Goal: Information Seeking & Learning: Check status

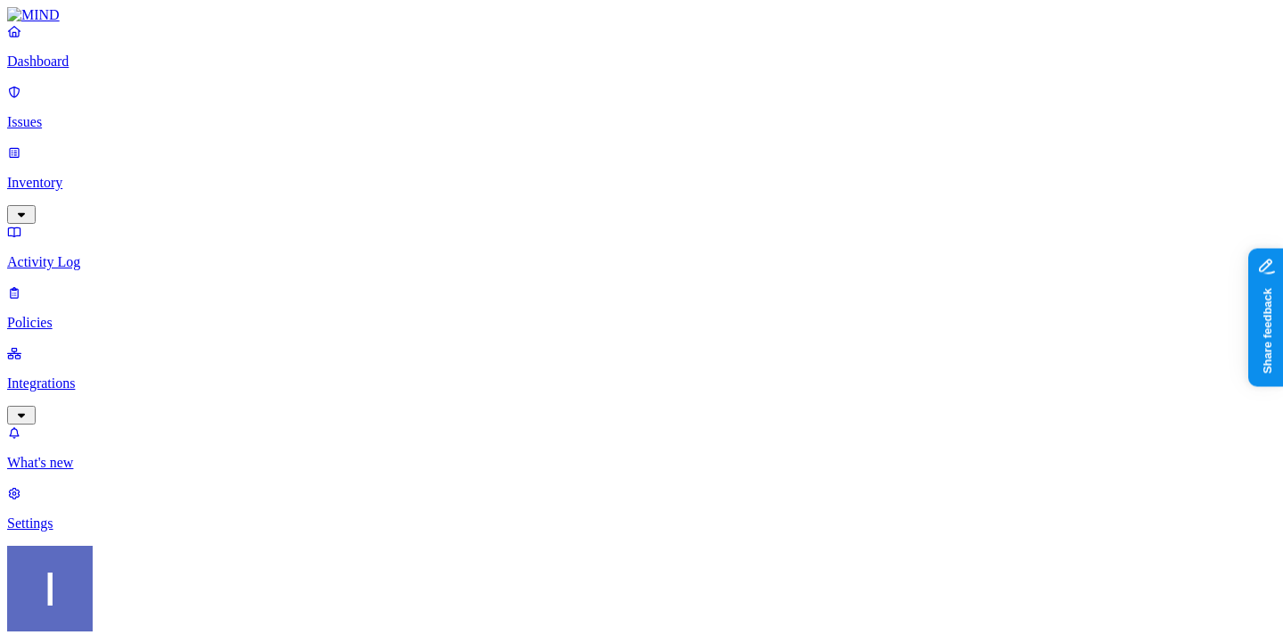
click at [108, 284] on link "Policies" at bounding box center [641, 307] width 1269 height 46
click at [111, 375] on p "Integrations" at bounding box center [641, 383] width 1269 height 16
click at [111, 424] on link "Cloud" at bounding box center [641, 447] width 1269 height 46
click at [111, 515] on p "Endpoints" at bounding box center [641, 523] width 1269 height 16
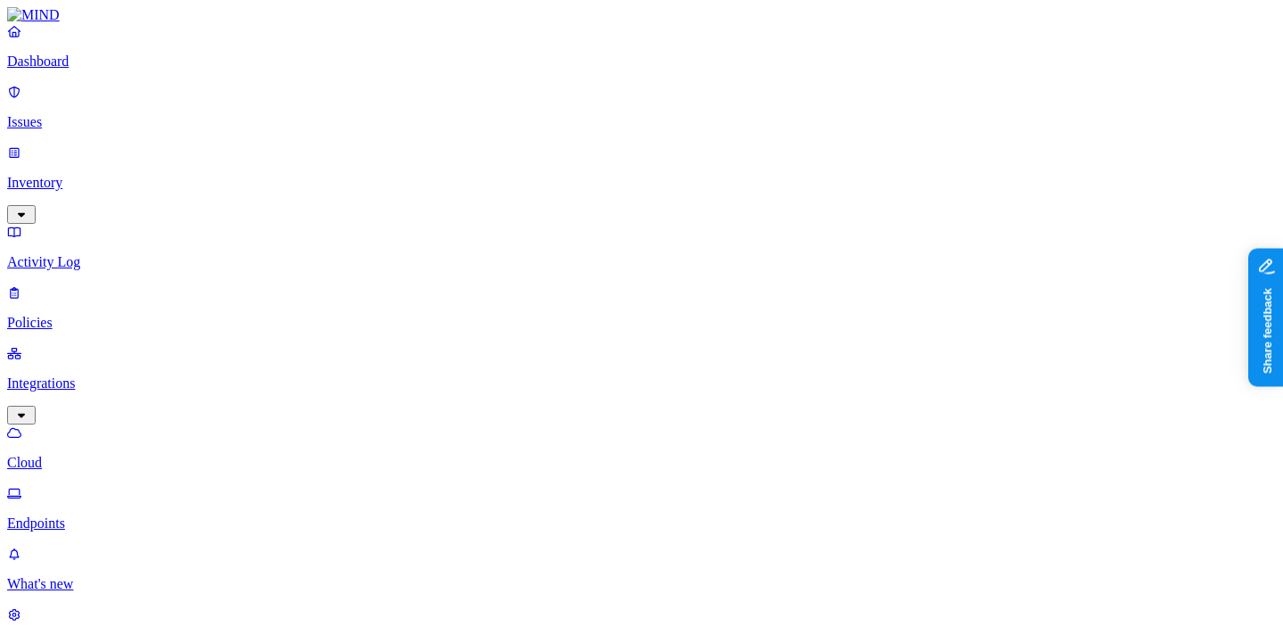
click at [171, 70] on p "Dashboard" at bounding box center [641, 61] width 1269 height 16
